Goal: Information Seeking & Learning: Learn about a topic

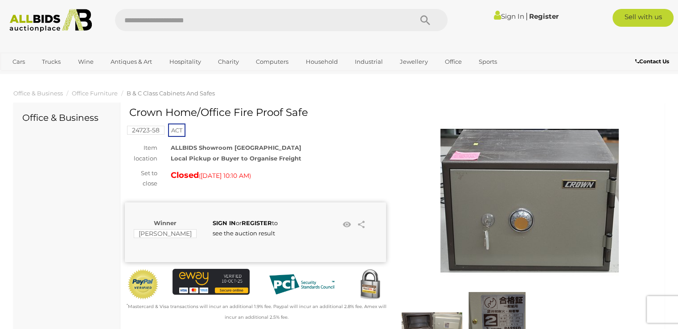
click at [537, 203] on img at bounding box center [530, 201] width 178 height 178
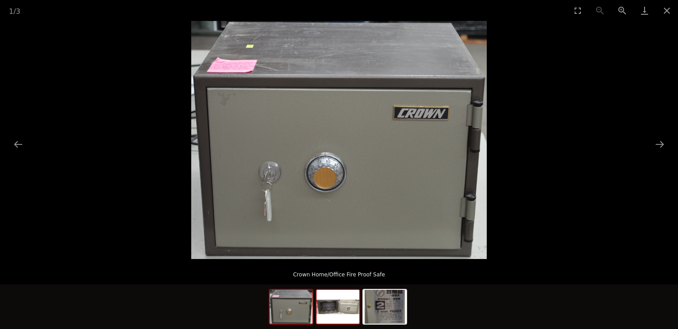
click at [328, 311] on img at bounding box center [338, 307] width 43 height 34
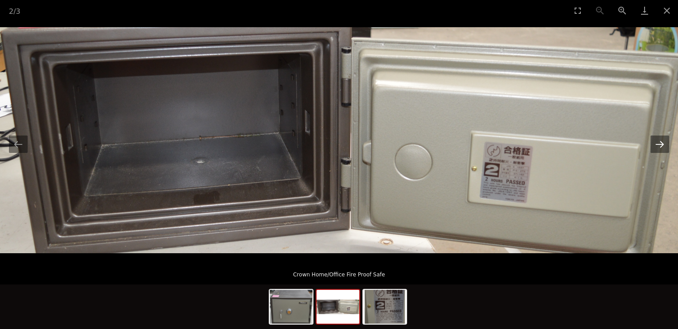
click at [662, 149] on button "Next slide" at bounding box center [660, 144] width 19 height 17
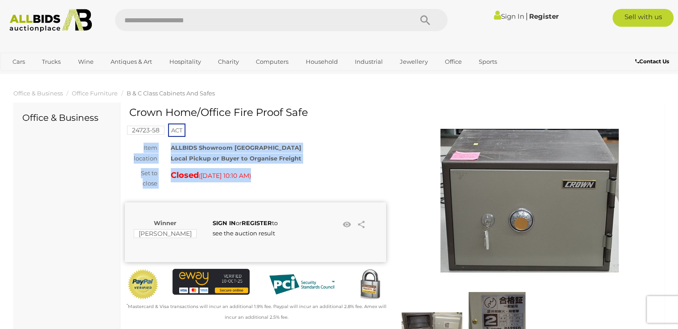
drag, startPoint x: 141, startPoint y: 142, endPoint x: 302, endPoint y: 165, distance: 162.7
click at [302, 165] on div "Crown Home/Office Fire Proof Safe 24723-58 ACT )" at bounding box center [255, 214] width 261 height 215
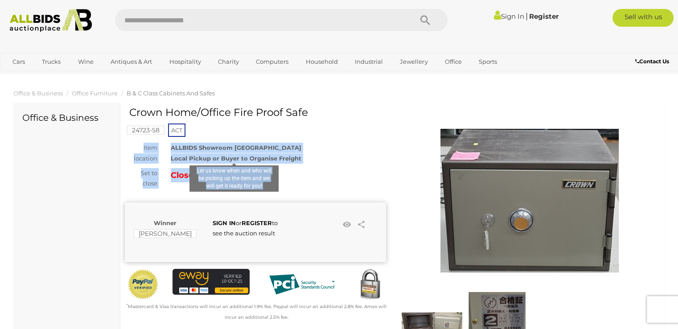
copy div "Item location ALLBIDS Showroom [GEOGRAPHIC_DATA] Local Pickup or Buyer to Organ…"
